Goal: Find specific page/section: Find specific page/section

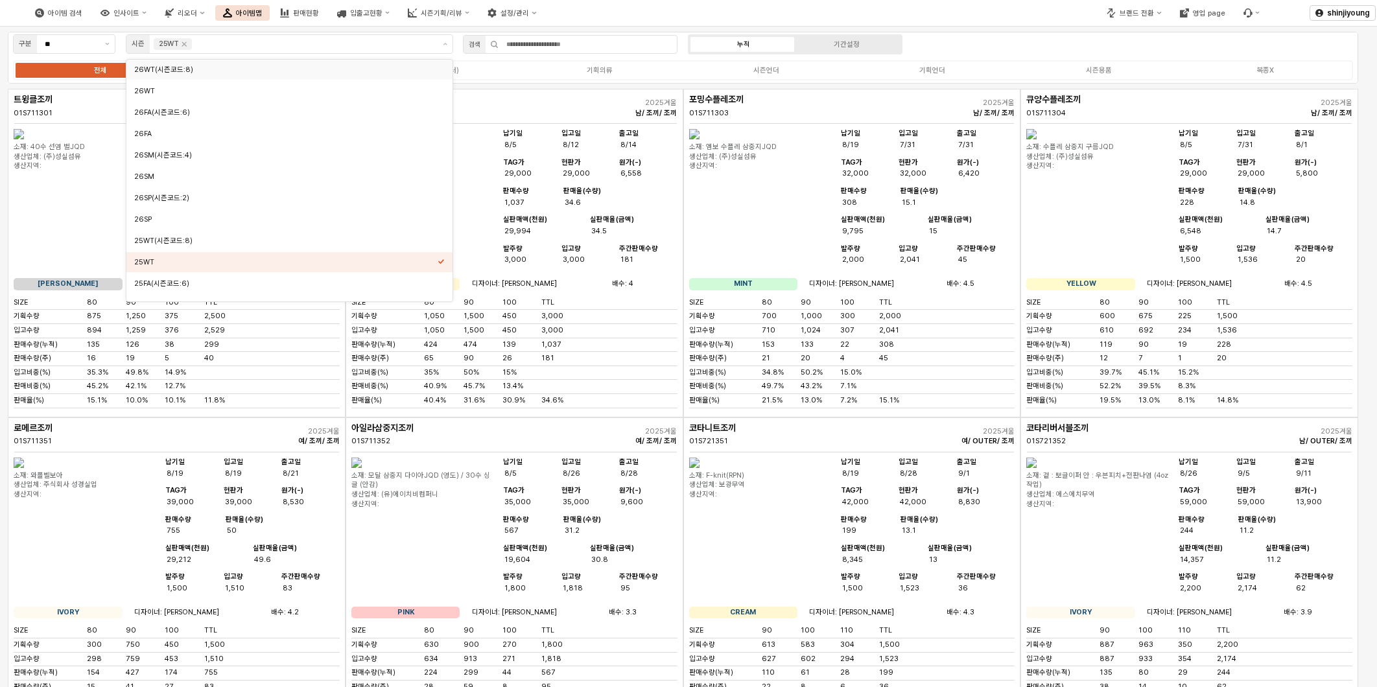
click at [957, 9] on div "아이템 검색 인사이트 리오더 아이템맵 판매현황 입출고현황 시즌기획/리뷰 설정/관리" at bounding box center [516, 12] width 1033 height 27
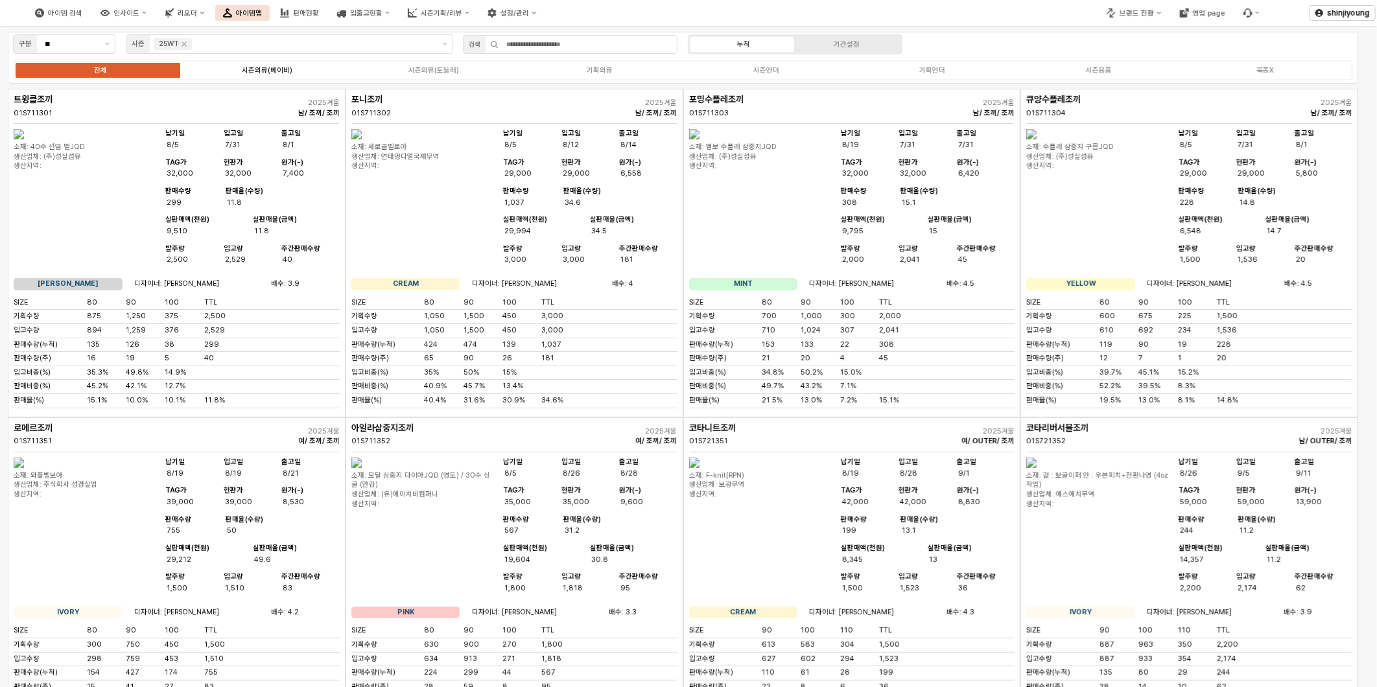
click at [281, 71] on div "시즌의류(베이비)" at bounding box center [267, 70] width 51 height 8
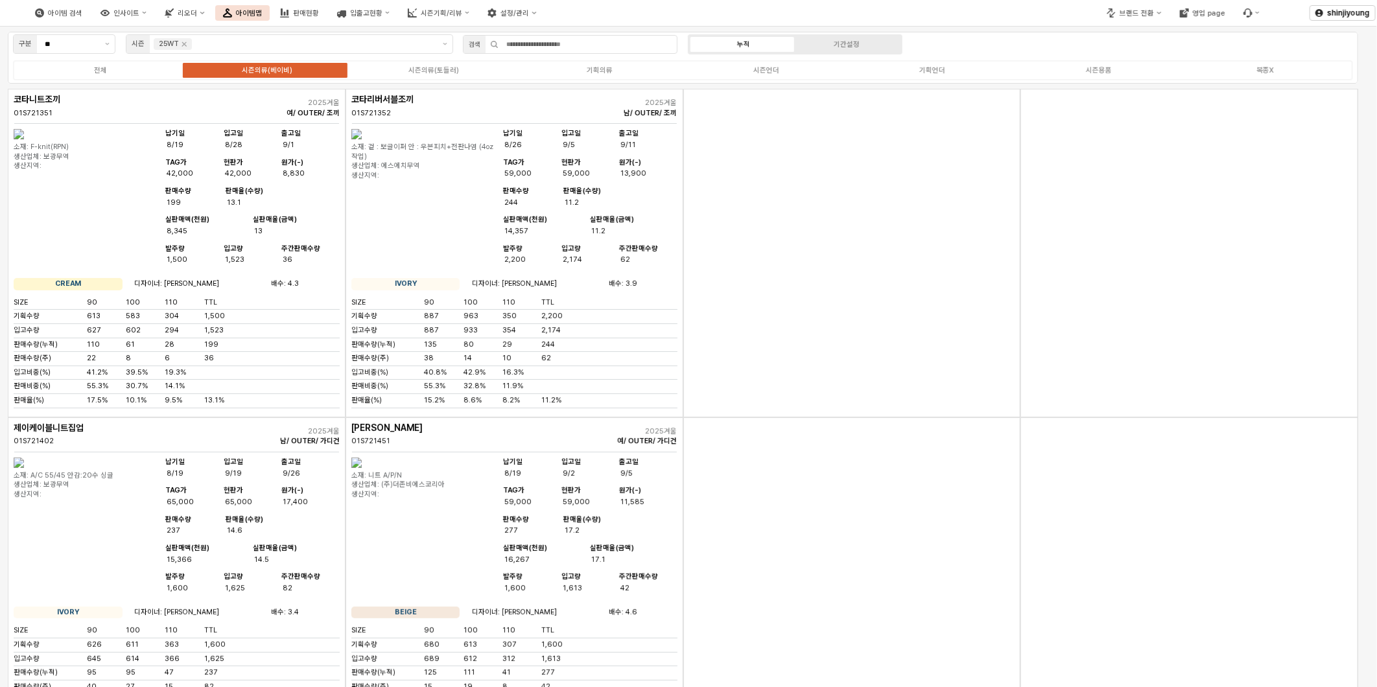
click at [824, 331] on div "App Frame" at bounding box center [853, 253] width 338 height 329
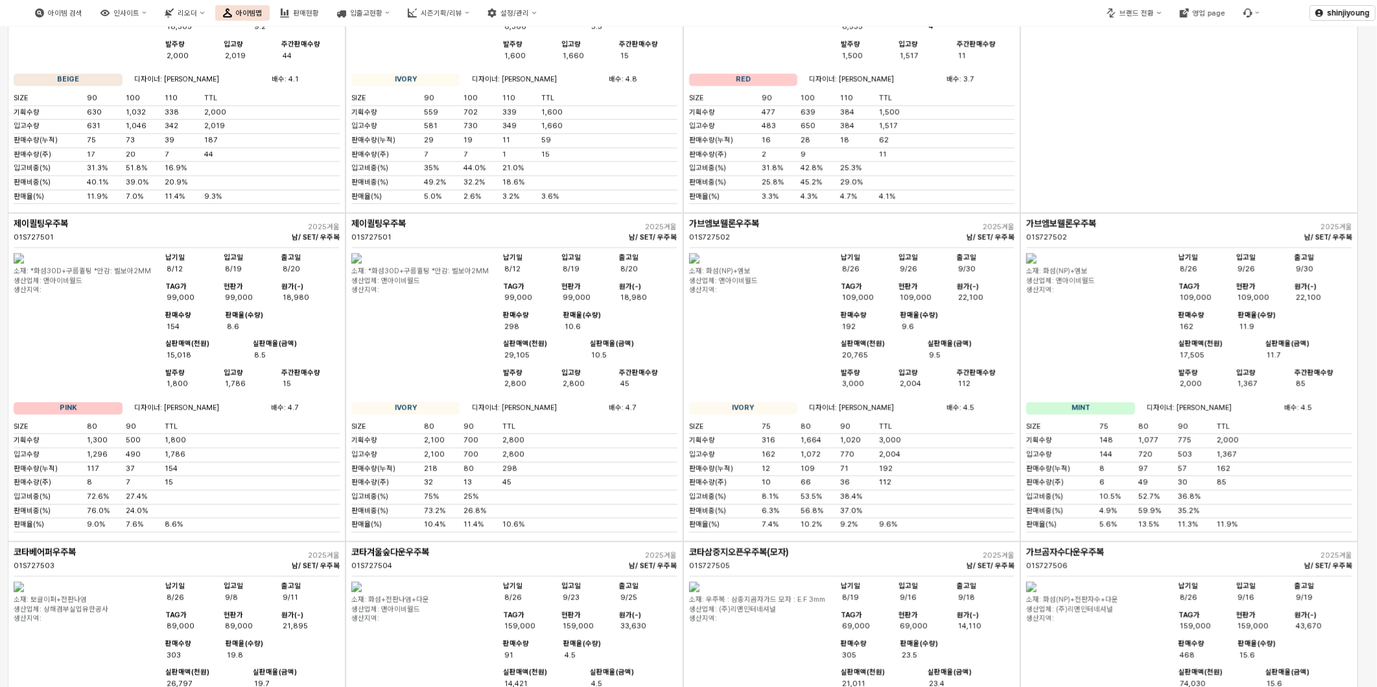
scroll to position [4149, 0]
click at [1209, 212] on div "App Frame" at bounding box center [1190, 47] width 338 height 329
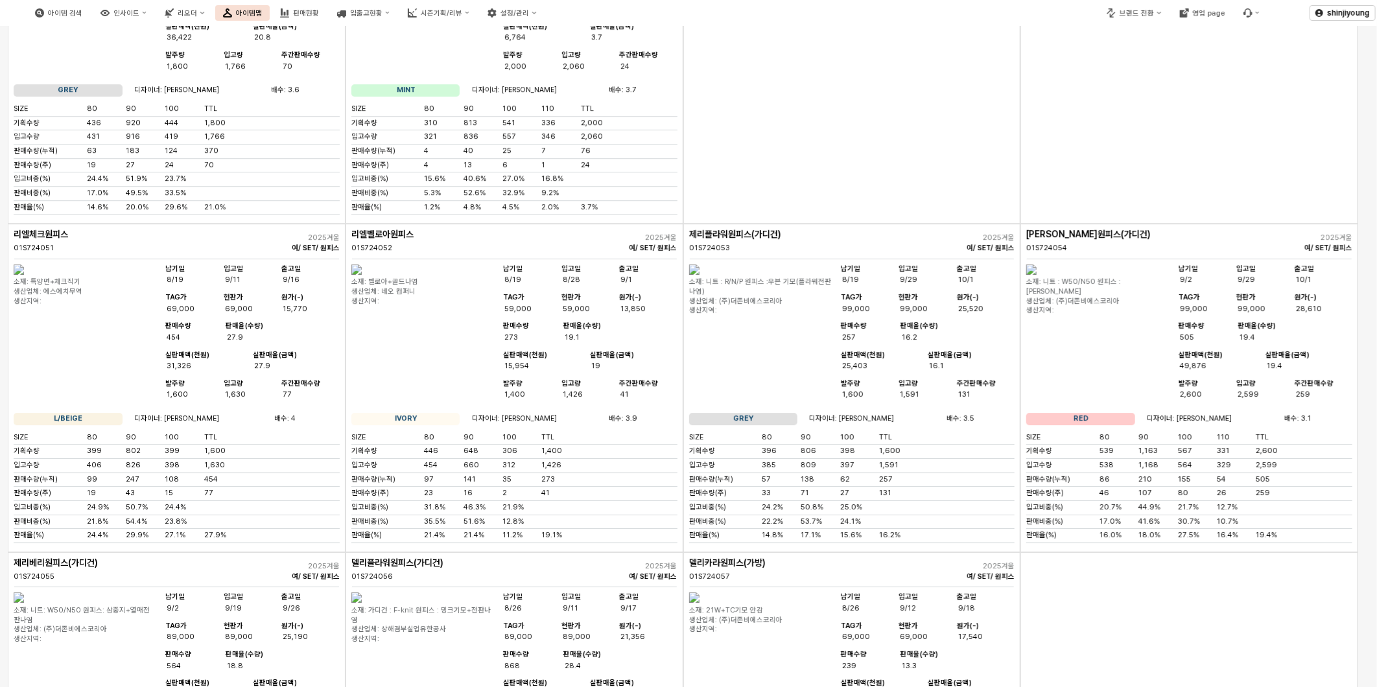
scroll to position [2492, 0]
click at [778, 226] on div "App Frame" at bounding box center [853, 61] width 338 height 329
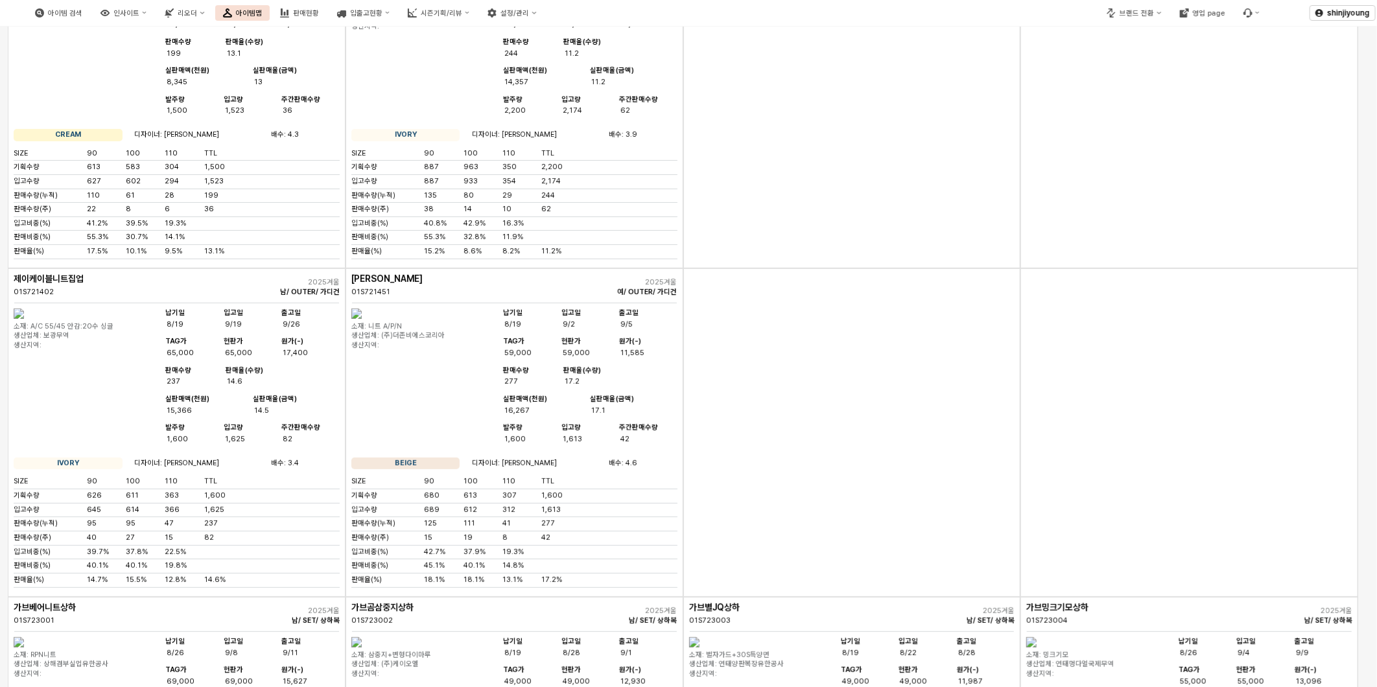
scroll to position [0, 0]
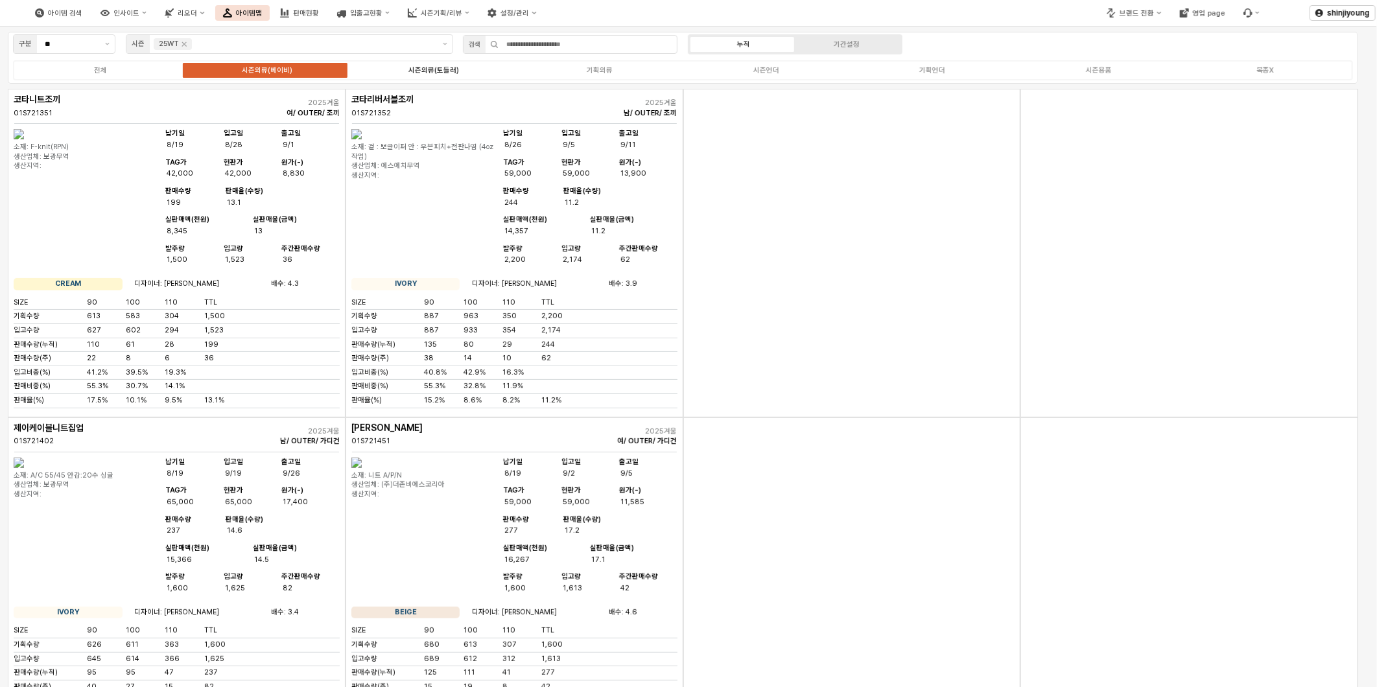
click at [425, 72] on div "시즌의류(토들러)" at bounding box center [434, 70] width 51 height 8
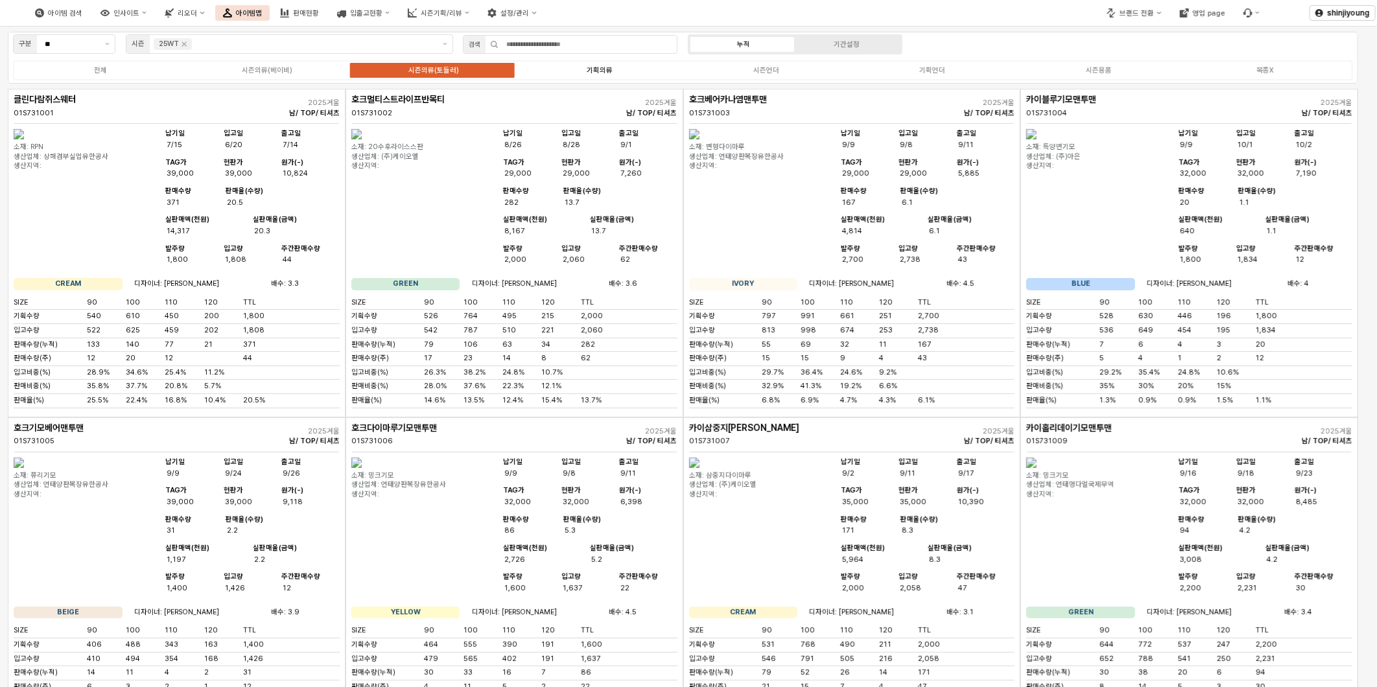
click at [606, 66] on div "기획의류" at bounding box center [600, 70] width 26 height 8
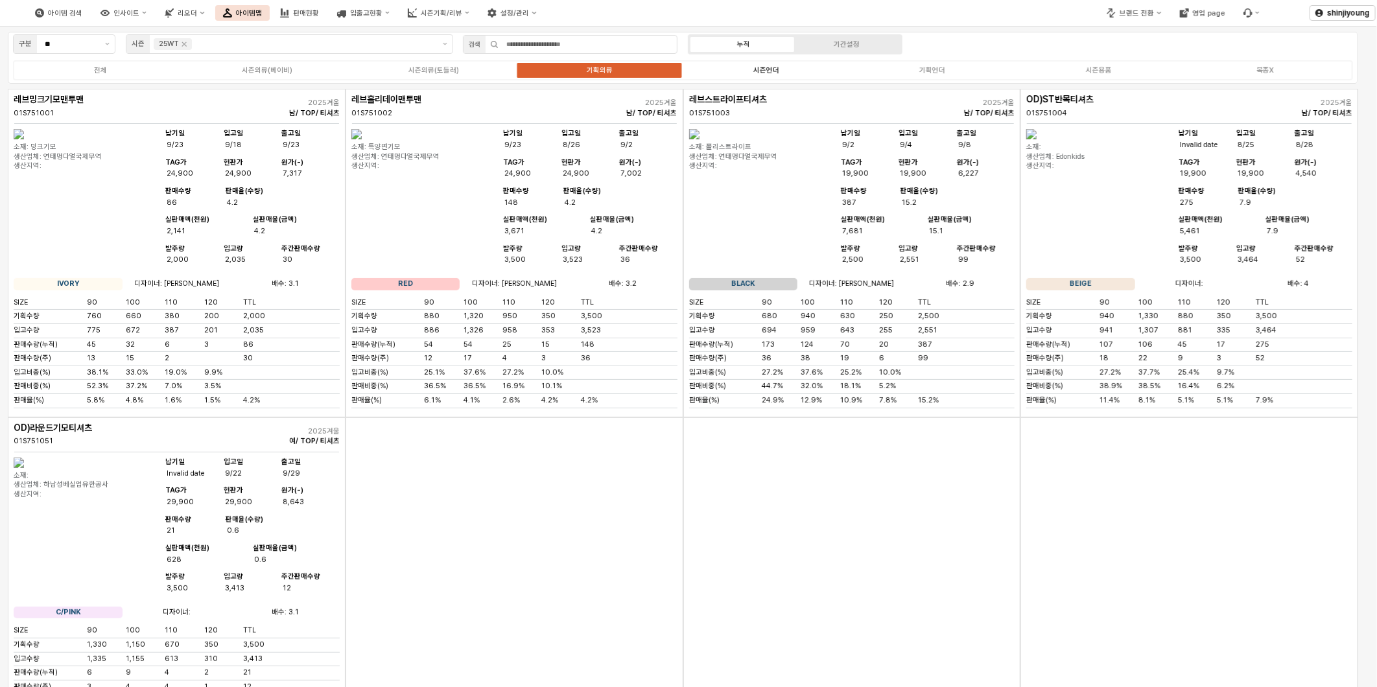
click at [760, 68] on div "시즌언더" at bounding box center [767, 70] width 26 height 8
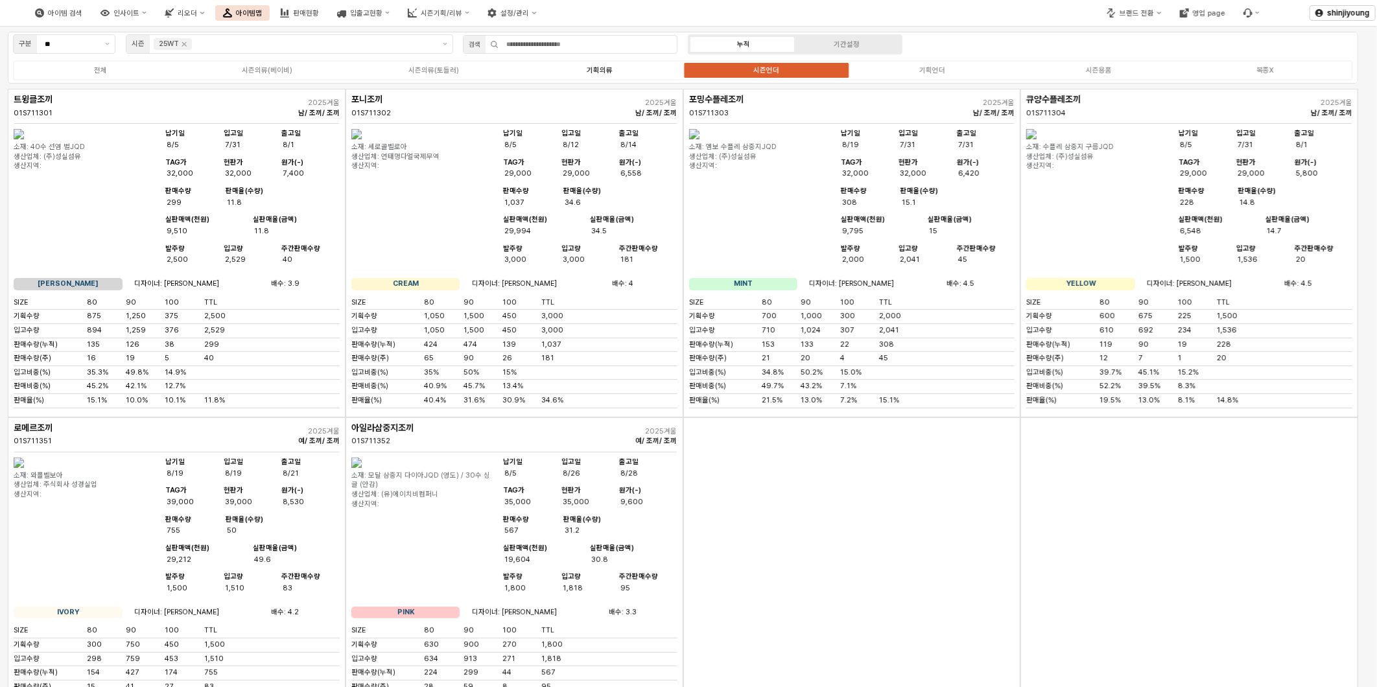
click at [599, 72] on div "기획의류" at bounding box center [600, 70] width 26 height 8
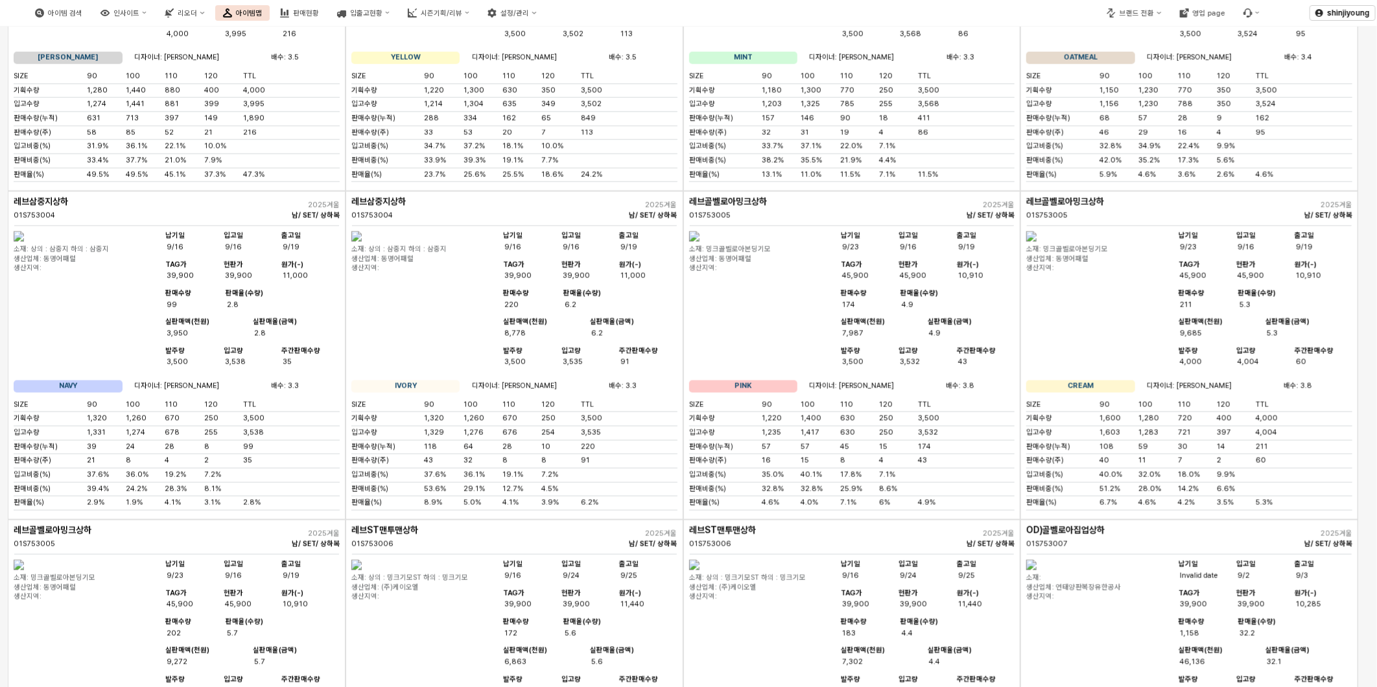
scroll to position [4160, 0]
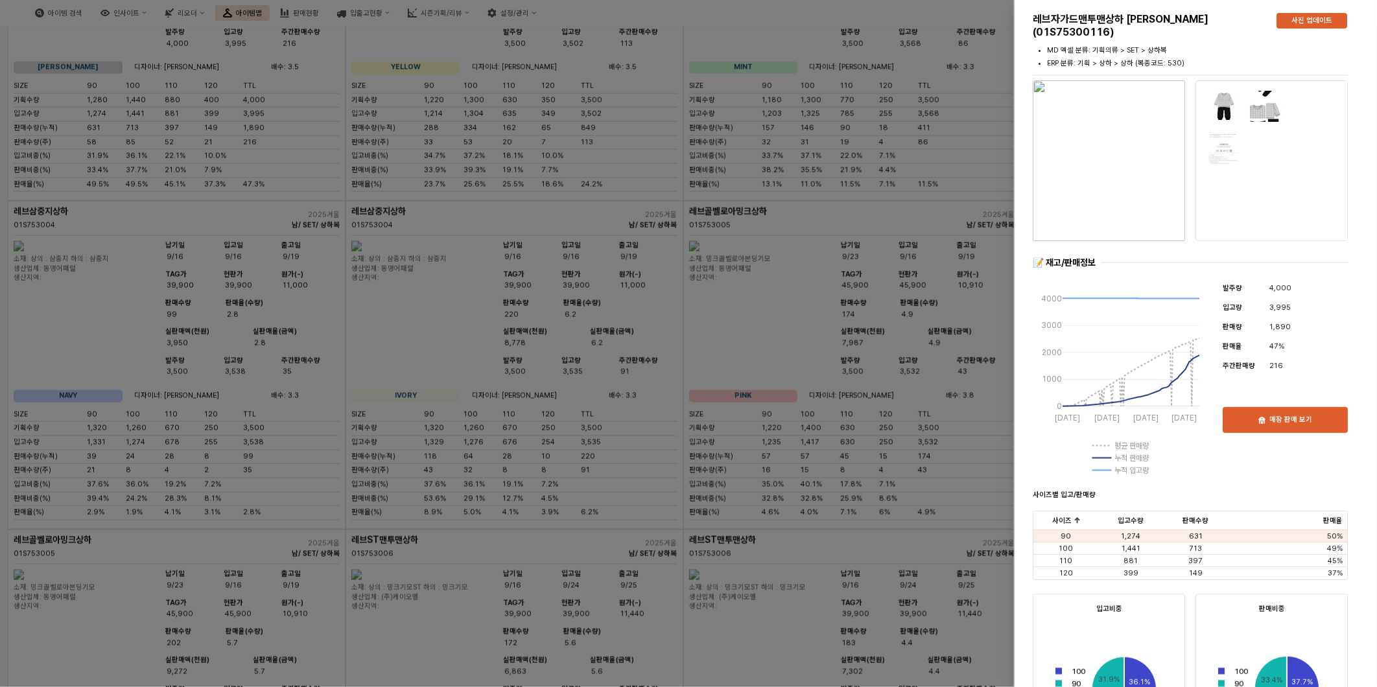
click at [673, 288] on div at bounding box center [688, 343] width 1377 height 687
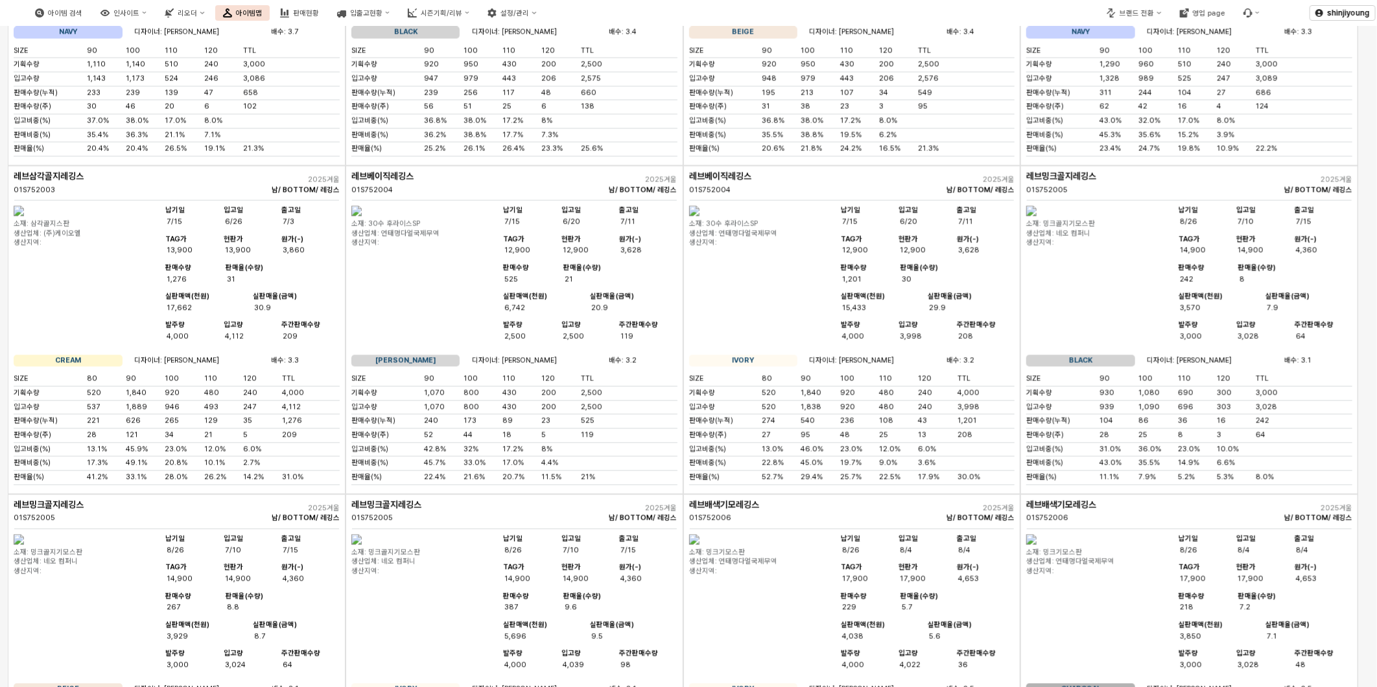
scroll to position [1567, 0]
